Goal: Transaction & Acquisition: Download file/media

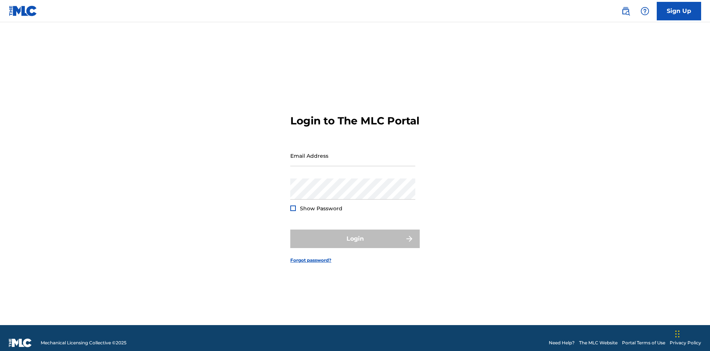
scroll to position [10, 0]
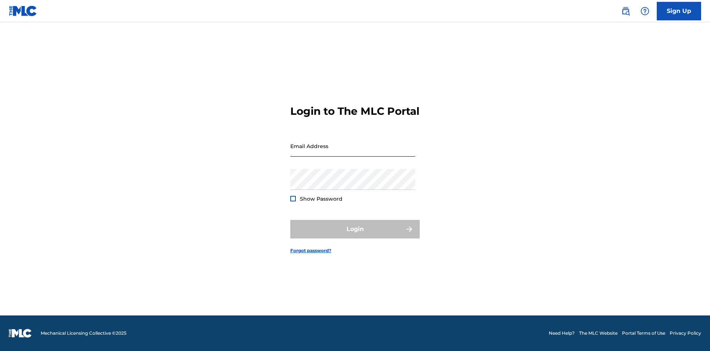
click at [353, 152] on input "Email Address" at bounding box center [352, 145] width 125 height 21
type input "b7c716cf-ea8c-40f2-99dc-0791de8b8422@mailslurp.com"
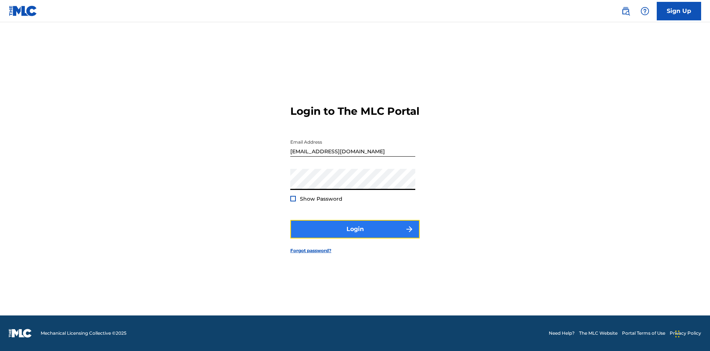
click at [355, 235] on button "Login" at bounding box center [354, 229] width 129 height 18
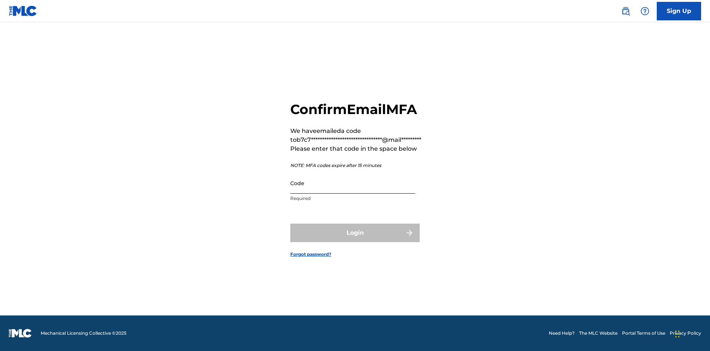
click at [353, 183] on input "Code" at bounding box center [352, 182] width 125 height 21
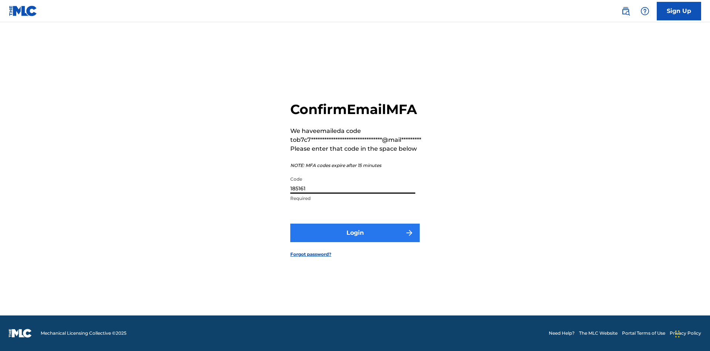
type input "185161"
click at [355, 232] on button "Login" at bounding box center [354, 232] width 129 height 18
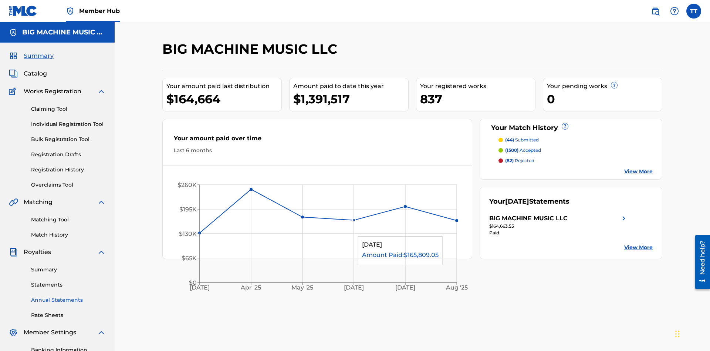
click at [68, 296] on link "Annual Statements" at bounding box center [68, 300] width 75 height 8
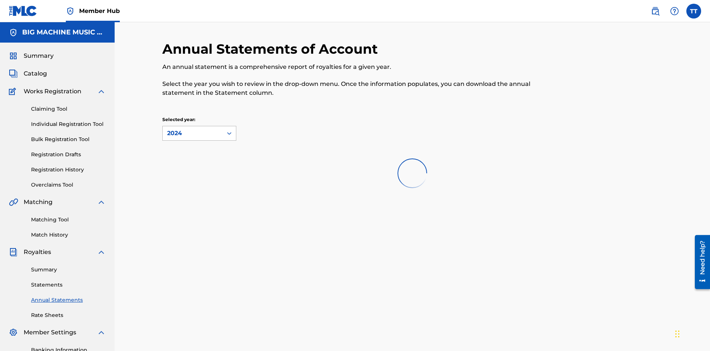
click at [193, 129] on div "2024" at bounding box center [192, 133] width 51 height 9
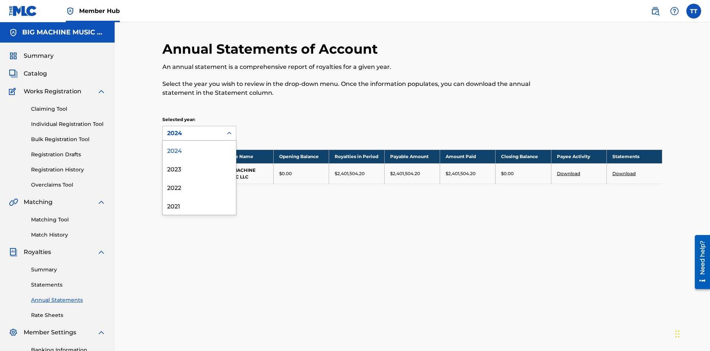
scroll to position [84, 0]
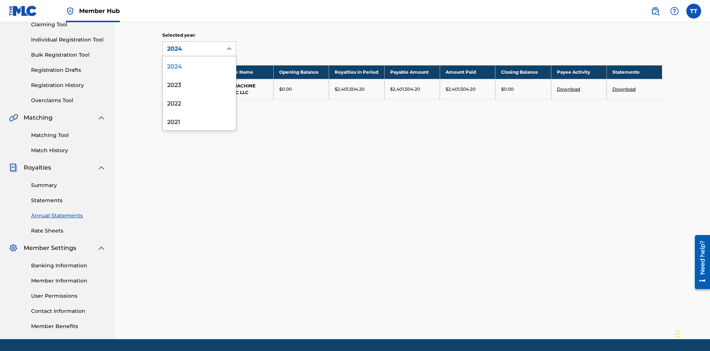
click at [199, 102] on div "2022" at bounding box center [199, 102] width 73 height 18
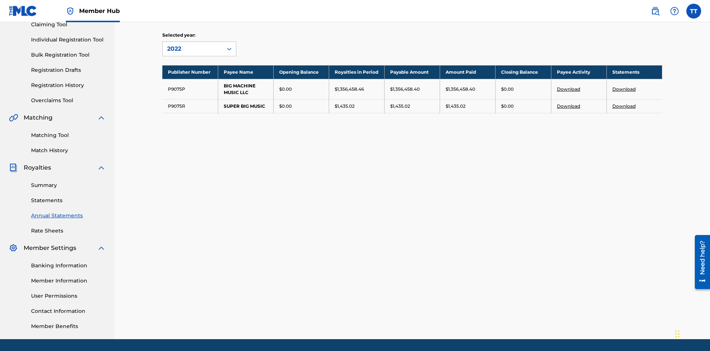
scroll to position [108, 0]
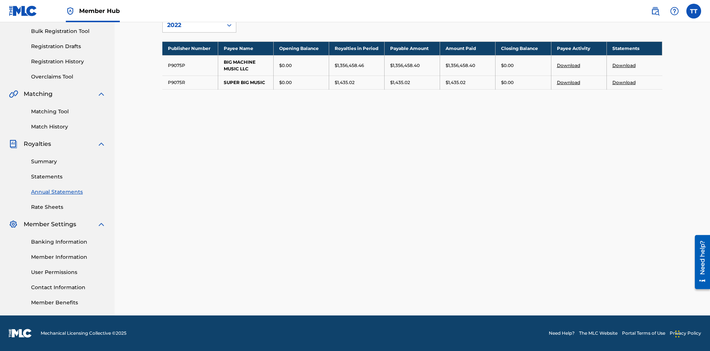
click at [624, 82] on link "Download" at bounding box center [623, 83] width 23 height 6
